Goal: Transaction & Acquisition: Obtain resource

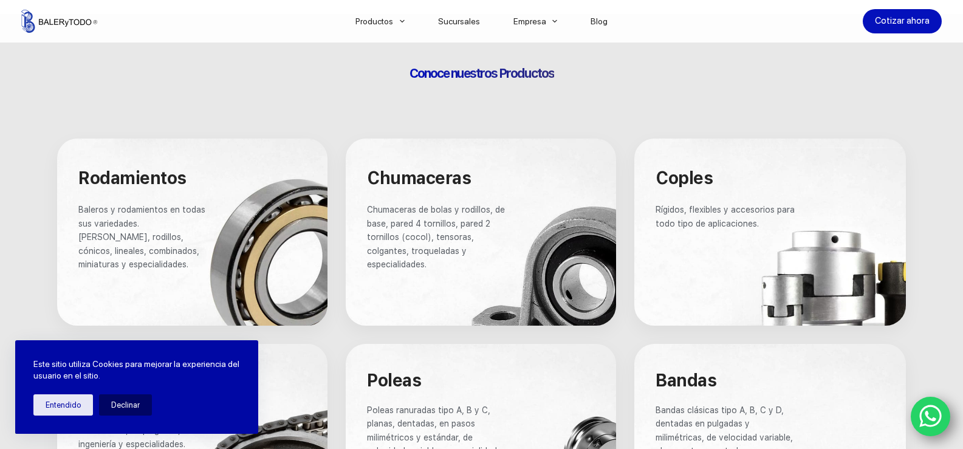
scroll to position [692, 0]
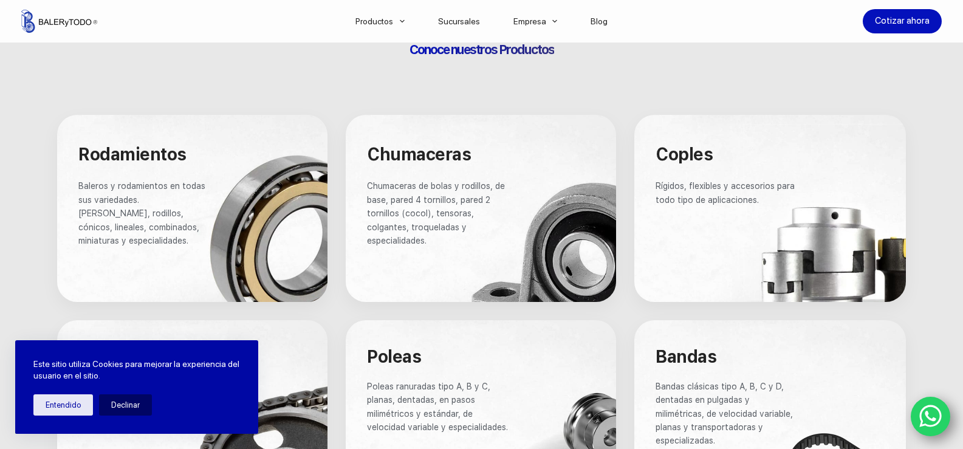
click at [128, 151] on span "Rodamientos" at bounding box center [132, 154] width 108 height 21
click at [264, 233] on div at bounding box center [192, 208] width 270 height 187
click at [267, 243] on div at bounding box center [192, 208] width 270 height 187
click at [267, 244] on div at bounding box center [192, 208] width 270 height 187
click at [80, 405] on button "Entendido" at bounding box center [63, 404] width 60 height 21
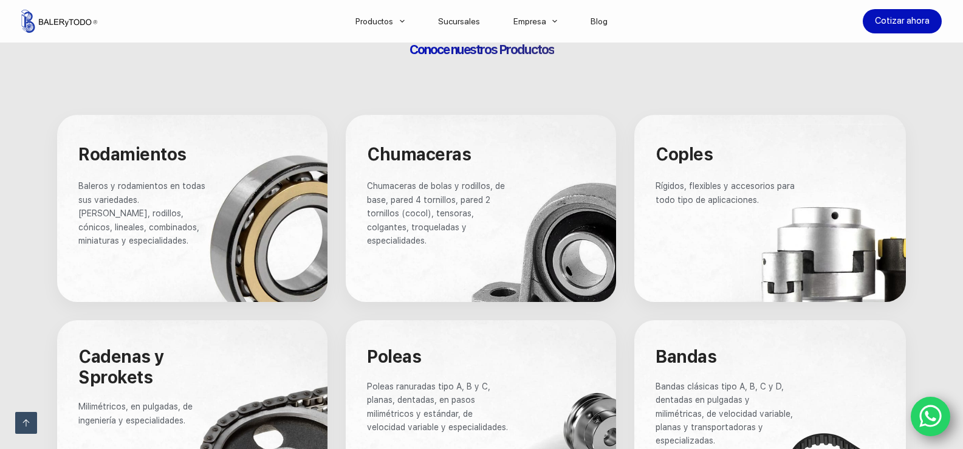
click at [239, 263] on div at bounding box center [192, 208] width 270 height 187
click at [244, 250] on div at bounding box center [192, 208] width 270 height 187
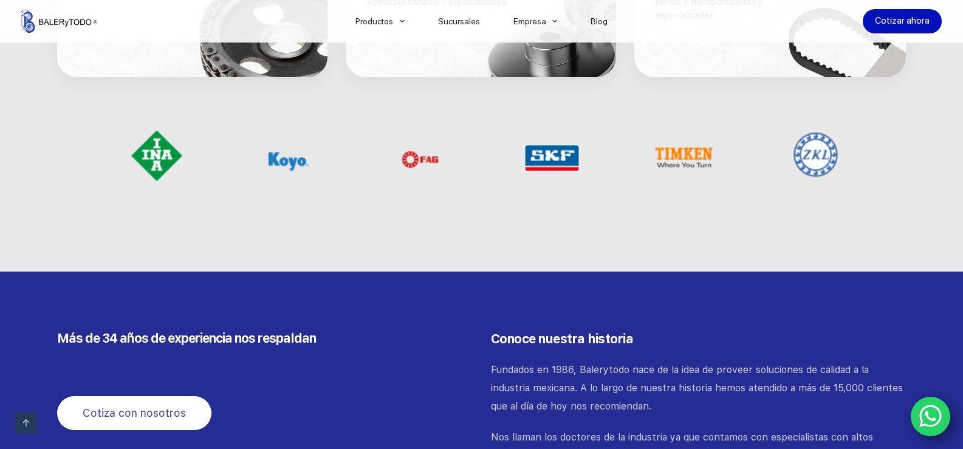
scroll to position [1239, 0]
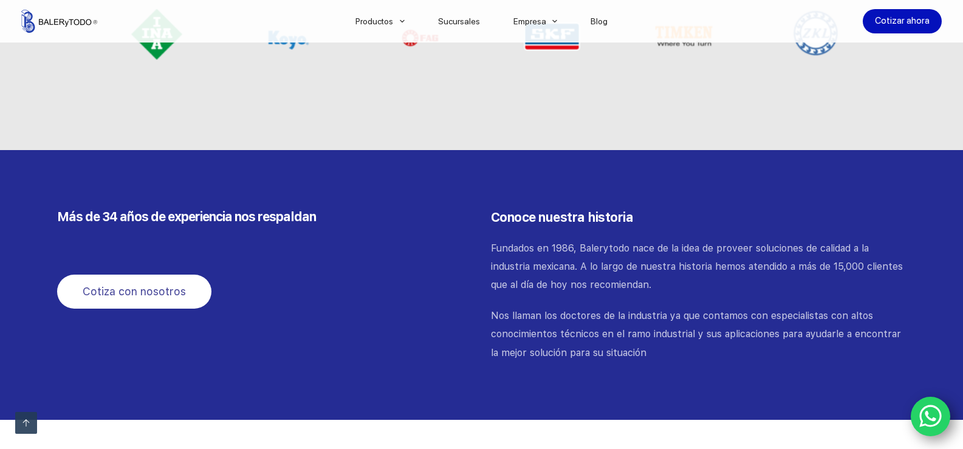
click at [935, 414] on icon "WhatsApp" at bounding box center [931, 417] width 23 height 26
click at [898, 28] on link "Cotizar ahora" at bounding box center [902, 21] width 79 height 24
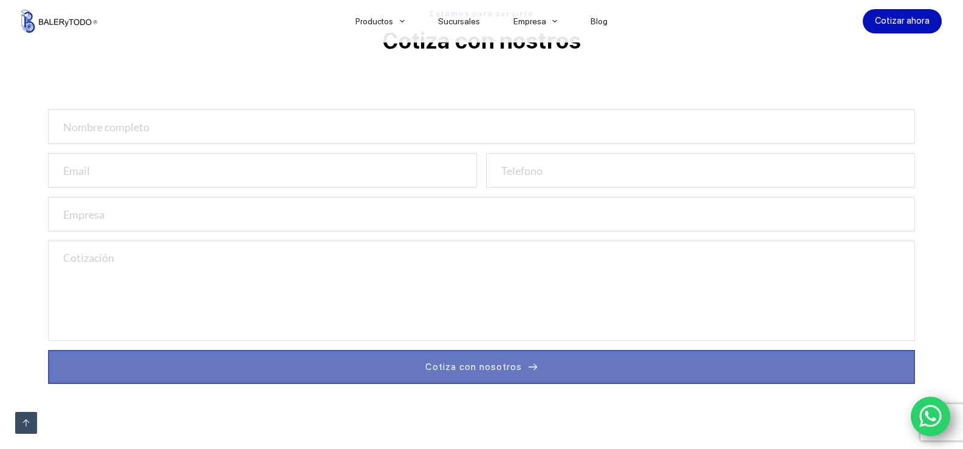
scroll to position [425, 0]
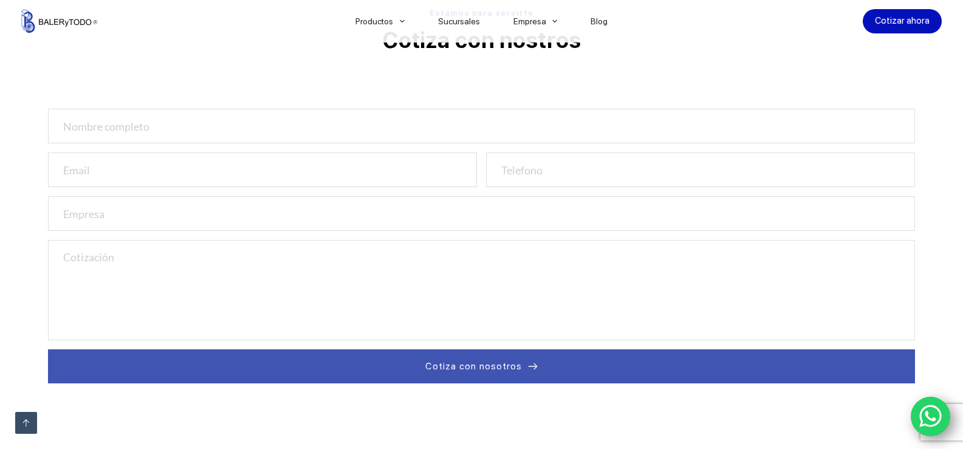
click at [943, 413] on link "WhatsApp" at bounding box center [931, 417] width 40 height 40
